Goal: Use online tool/utility

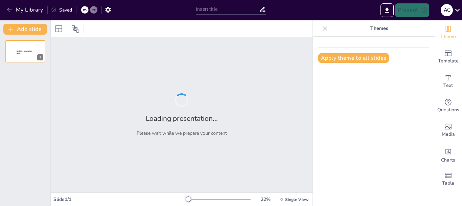
type input "Imported [PERSON_NAME] OPTIMIZADO [PERSON_NAME] Y PEPINO PEPINEX.pptx"
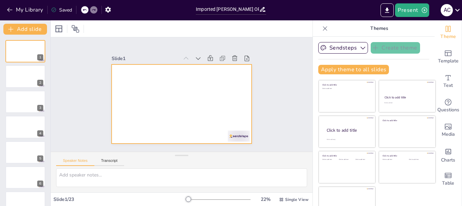
scroll to position [13, 0]
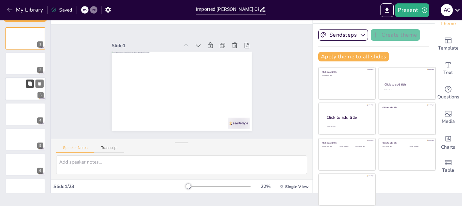
click at [49, 83] on div at bounding box center [50, 99] width 3 height 185
click at [36, 85] on button at bounding box center [40, 83] width 8 height 8
click at [23, 90] on div at bounding box center [25, 88] width 41 height 23
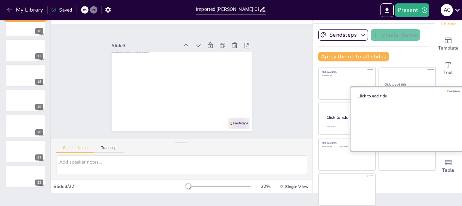
scroll to position [0, 0]
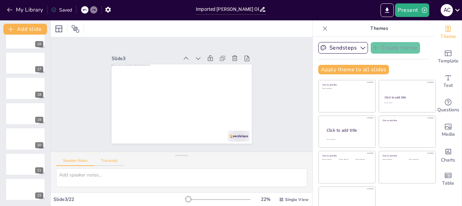
click at [116, 162] on button "Transcript" at bounding box center [109, 161] width 30 height 7
click at [81, 161] on button "Speaker Notes" at bounding box center [75, 161] width 38 height 7
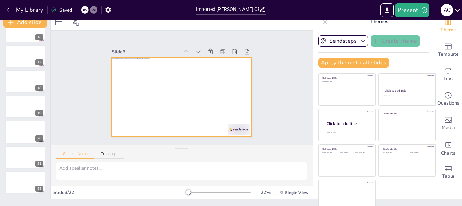
scroll to position [13, 0]
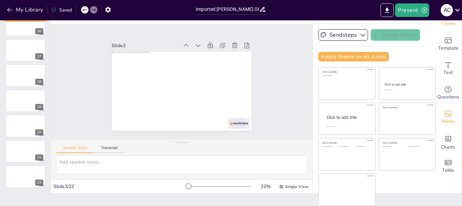
click at [445, 110] on icon "Add images, graphics, shapes or video" at bounding box center [449, 113] width 8 height 8
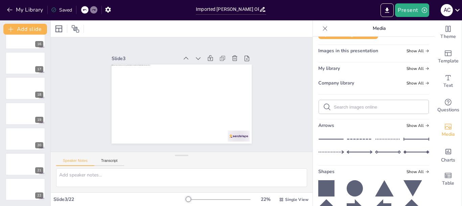
scroll to position [0, 0]
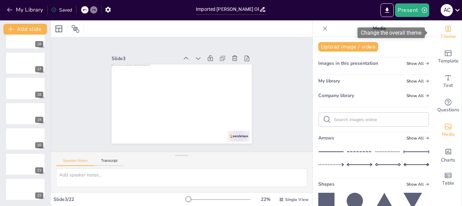
click at [438, 31] on div "Theme" at bounding box center [448, 32] width 27 height 24
